Goal: Check status: Check status

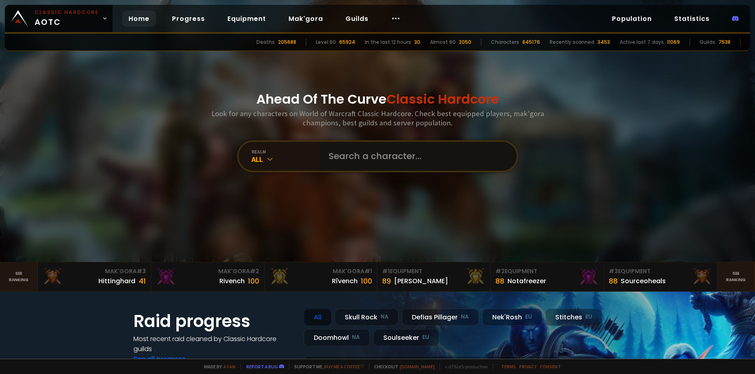
click at [395, 154] on input "text" at bounding box center [415, 156] width 183 height 29
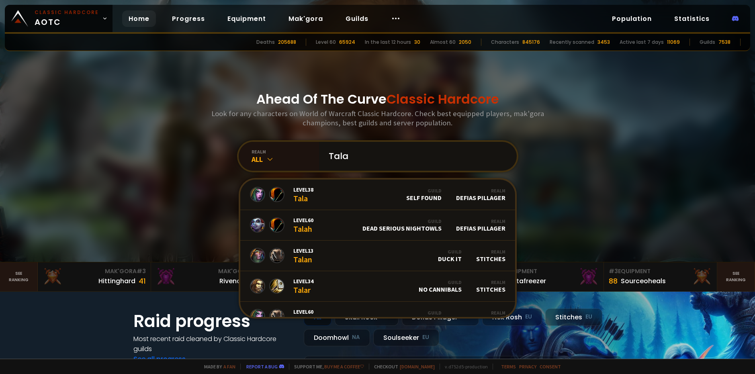
click at [398, 162] on input "Tala" at bounding box center [415, 156] width 183 height 29
type input "Talagohr"
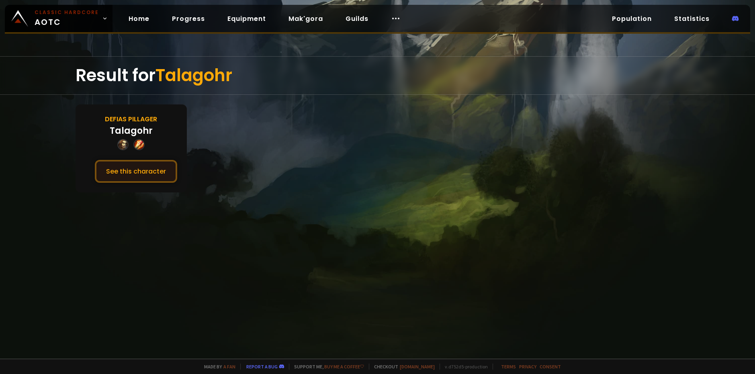
click at [137, 167] on button "See this character" at bounding box center [136, 171] width 82 height 23
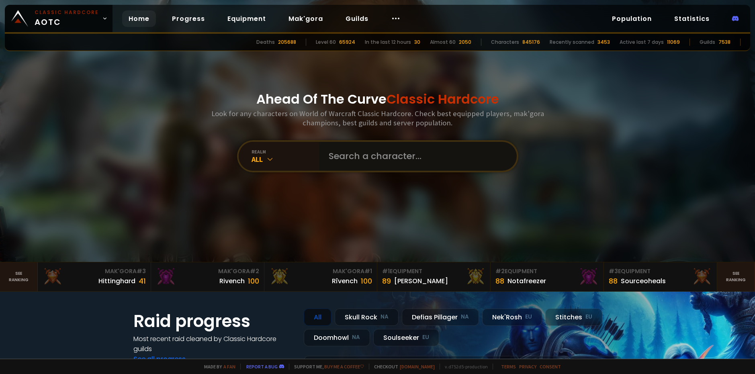
click at [338, 154] on input "text" at bounding box center [415, 156] width 183 height 29
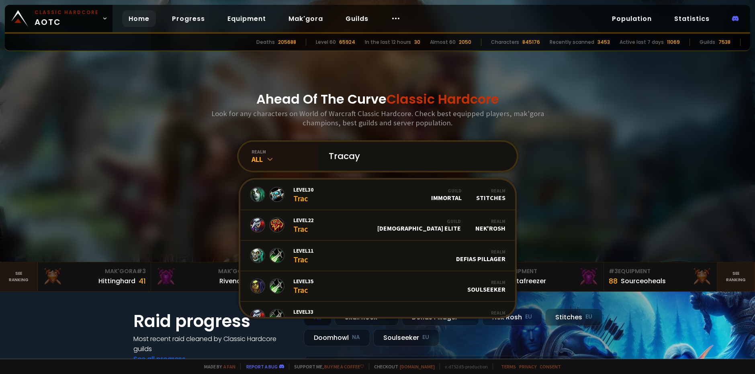
type input "Tracaye"
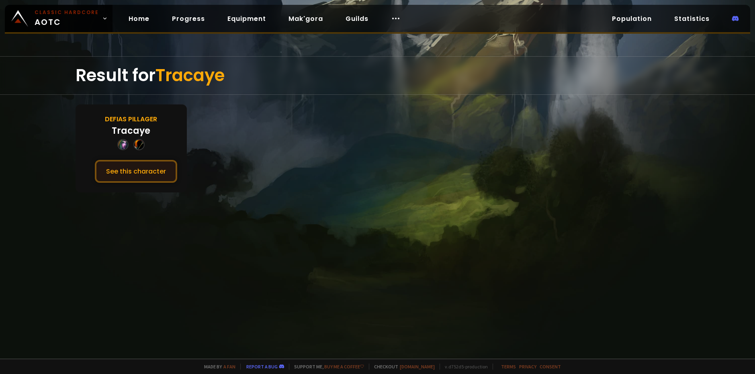
click at [137, 174] on button "See this character" at bounding box center [136, 171] width 82 height 23
